Goal: Transaction & Acquisition: Purchase product/service

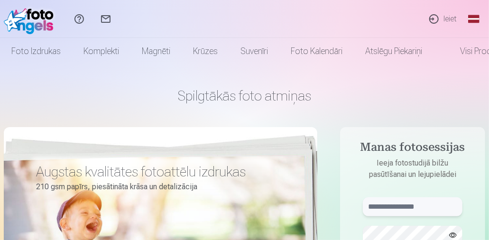
click at [378, 210] on input "text" at bounding box center [413, 206] width 100 height 19
type input "*"
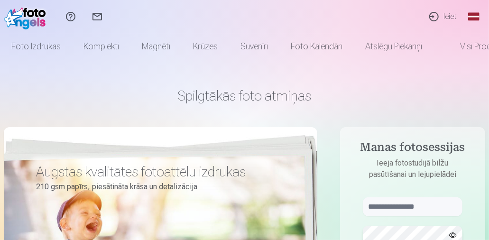
scroll to position [5, 0]
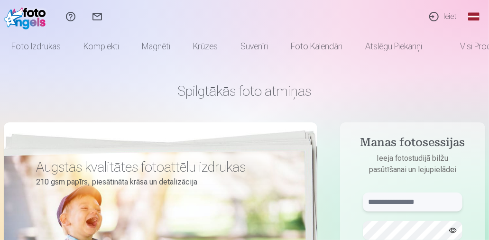
click at [382, 205] on input "text" at bounding box center [413, 202] width 100 height 19
type input "**********"
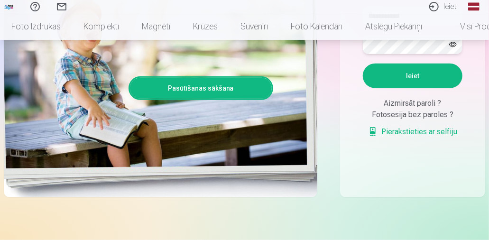
scroll to position [196, 0]
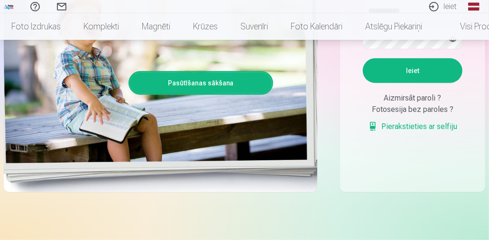
click at [423, 66] on button "Ieiet" at bounding box center [413, 70] width 100 height 25
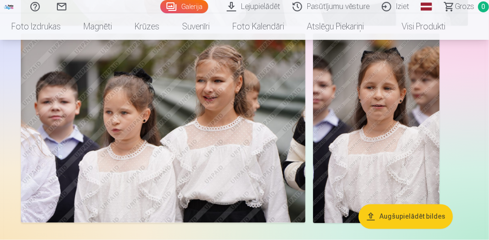
scroll to position [698, 0]
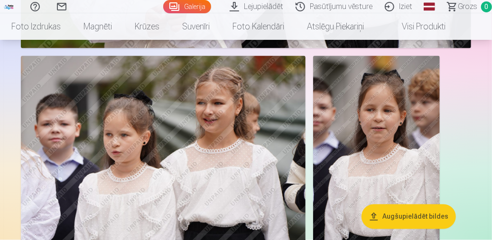
scroll to position [866, 0]
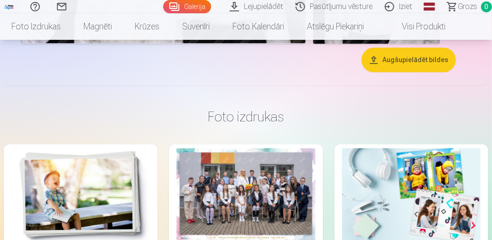
click at [411, 197] on img at bounding box center [411, 194] width 138 height 92
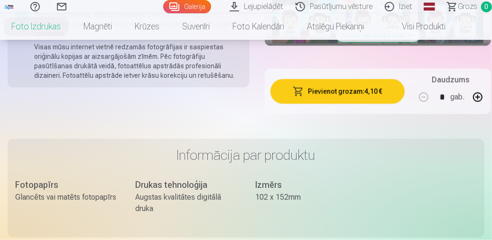
scroll to position [325, 0]
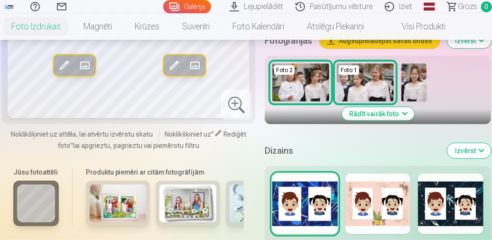
click at [191, 177] on h6 "Produktu piemēri ar citām fotogrāfijām" at bounding box center [163, 171] width 162 height 9
click at [182, 211] on img at bounding box center [187, 203] width 57 height 38
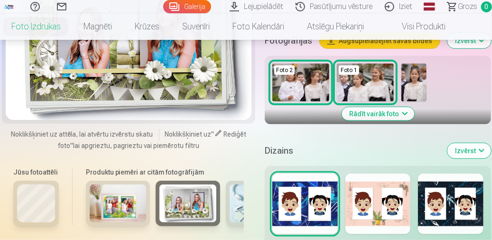
drag, startPoint x: 491, startPoint y: 29, endPoint x: 490, endPoint y: 20, distance: 9.1
click at [488, 20] on nav "Foto izdrukas Augstas kvalitātes fotoattēlu izdrukas 210 gsm papīrs, piesātināt…" at bounding box center [246, 26] width 492 height 27
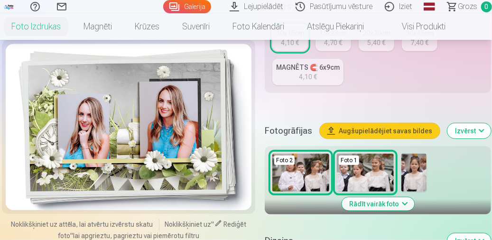
scroll to position [250, 0]
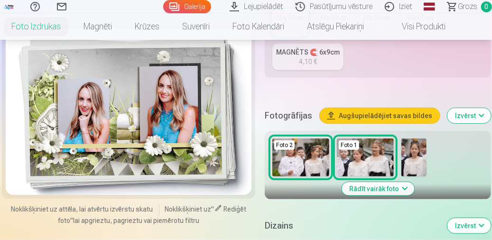
click at [362, 202] on div "Personalizēšana Izmērs 10x15cm 4,10 € 15x23cm 4,70 € 20x30cm 5,40 € 30x45cm 7,4…" at bounding box center [378, 198] width 226 height 481
click at [370, 158] on img at bounding box center [365, 157] width 57 height 38
click at [417, 159] on img at bounding box center [413, 157] width 25 height 38
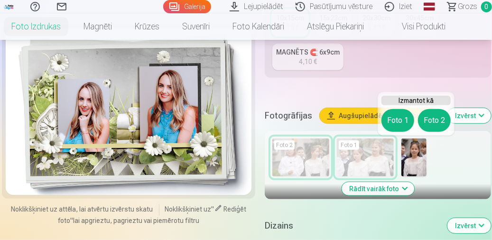
click at [395, 118] on button "Foto 1" at bounding box center [397, 120] width 33 height 23
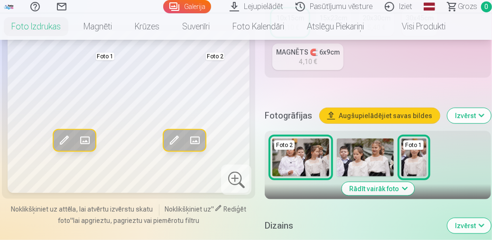
click at [367, 151] on img at bounding box center [365, 157] width 57 height 38
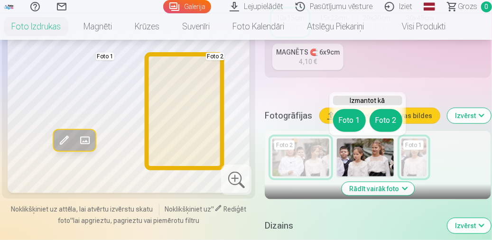
click at [393, 117] on button "Foto 2" at bounding box center [385, 120] width 33 height 23
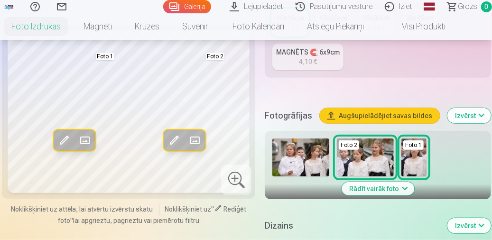
click at [407, 9] on link "Iziet" at bounding box center [400, 6] width 40 height 13
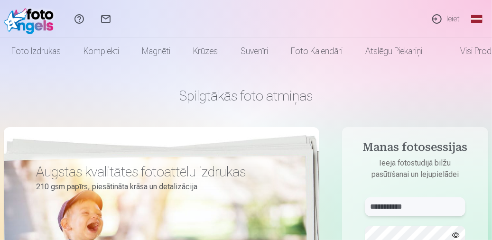
click at [398, 204] on input "**********" at bounding box center [415, 206] width 101 height 19
type input "**********"
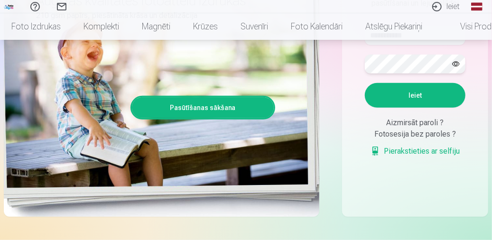
scroll to position [176, 0]
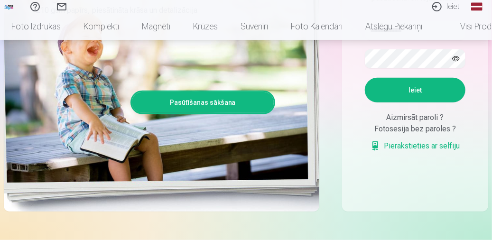
click at [425, 87] on button "Ieiet" at bounding box center [415, 90] width 101 height 25
